Goal: Transaction & Acquisition: Purchase product/service

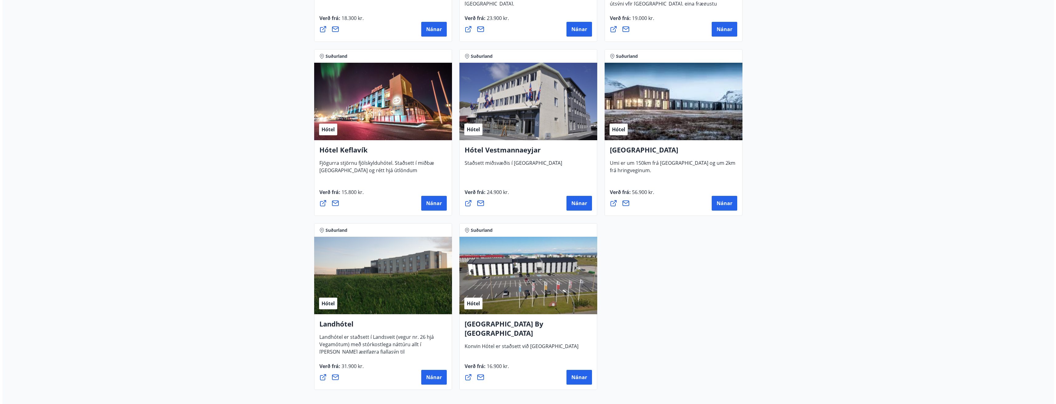
scroll to position [1476, 0]
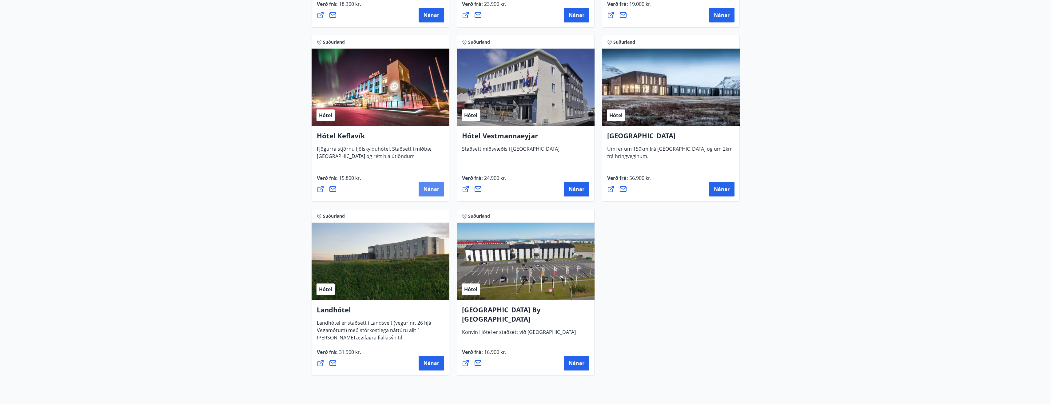
drag, startPoint x: 426, startPoint y: 189, endPoint x: 419, endPoint y: 187, distance: 7.3
click at [419, 187] on button "Nánar" at bounding box center [432, 189] width 26 height 15
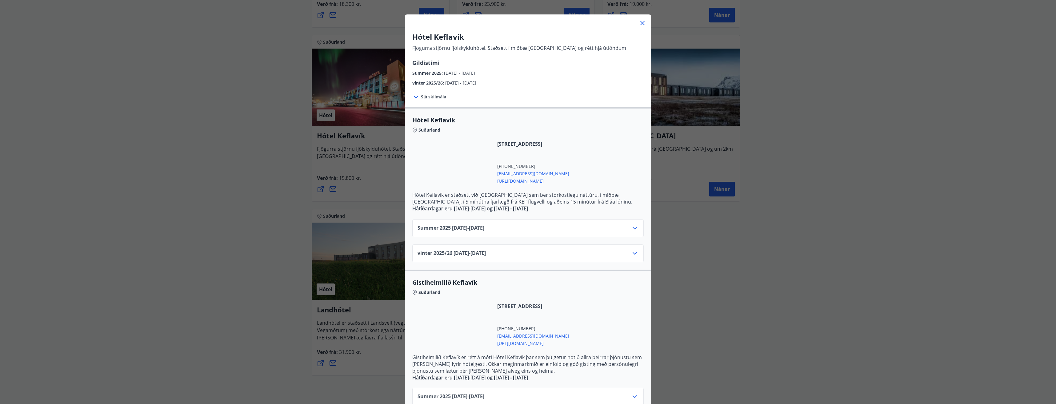
scroll to position [61, 0]
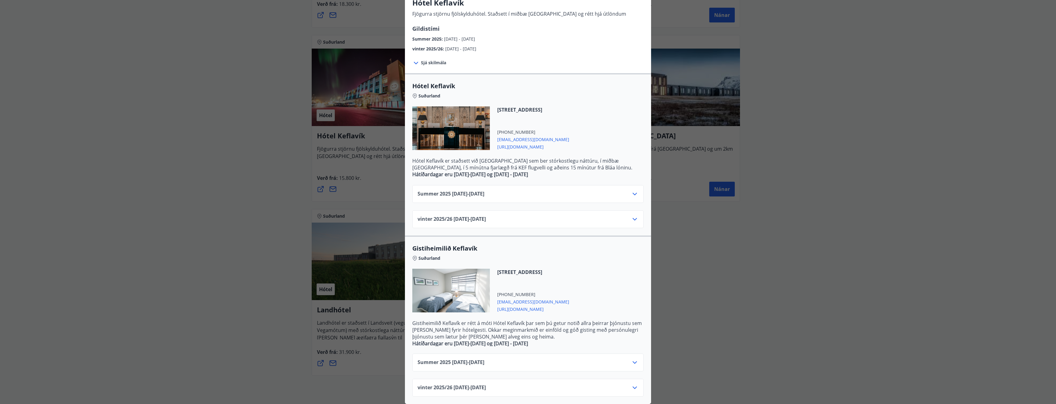
click at [631, 190] on icon at bounding box center [634, 193] width 7 height 7
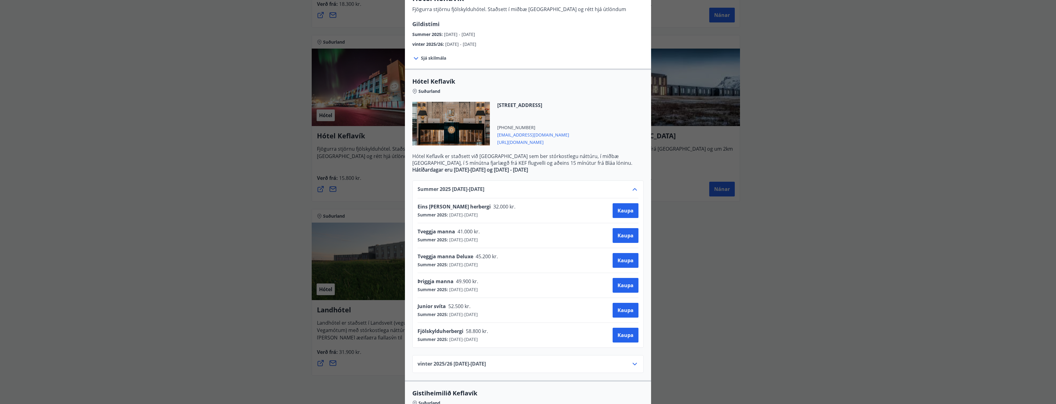
click at [631, 191] on icon at bounding box center [634, 189] width 7 height 7
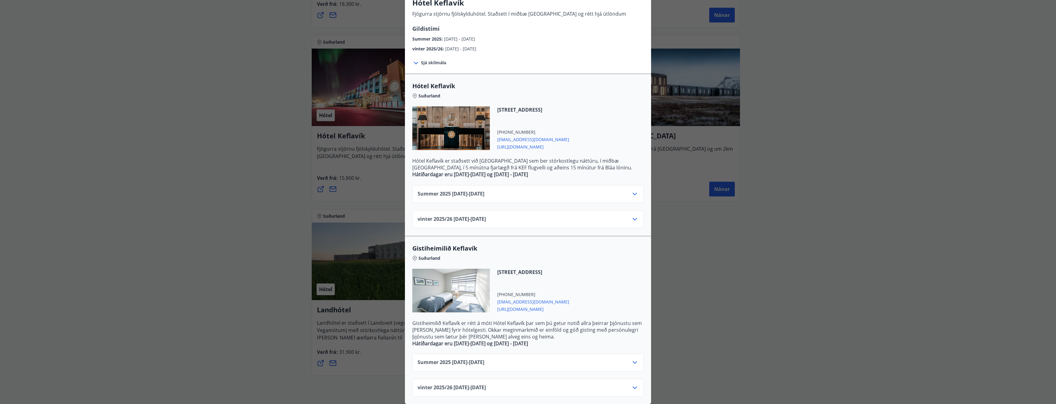
click at [631, 191] on icon at bounding box center [634, 193] width 7 height 7
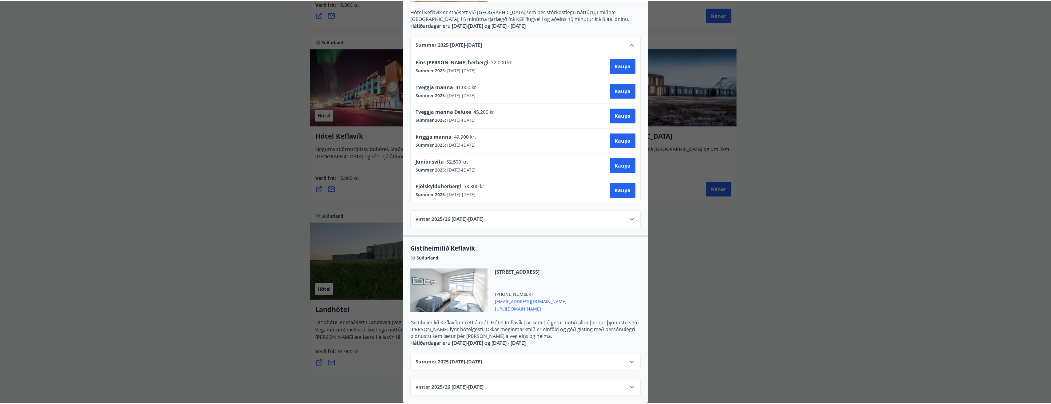
scroll to position [0, 0]
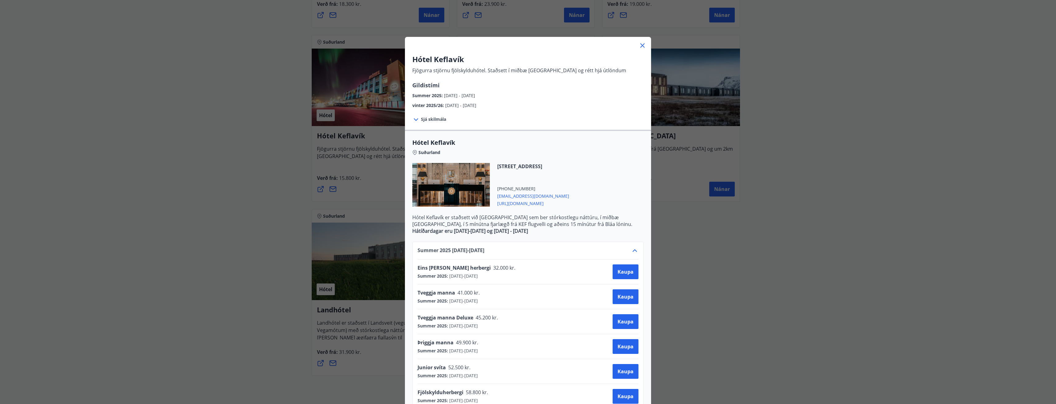
click at [640, 46] on icon at bounding box center [642, 45] width 4 height 4
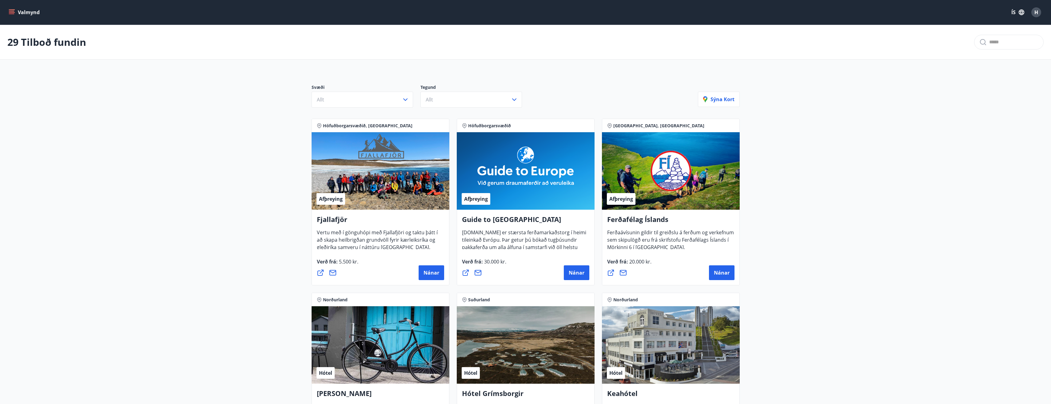
click at [13, 11] on icon "menu" at bounding box center [12, 11] width 6 height 1
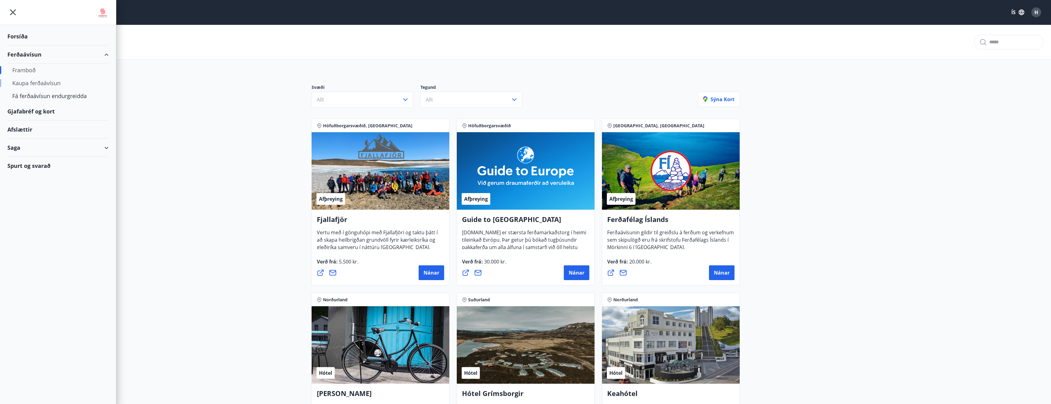
click at [32, 83] on div "Kaupa ferðaávísun" at bounding box center [57, 83] width 91 height 13
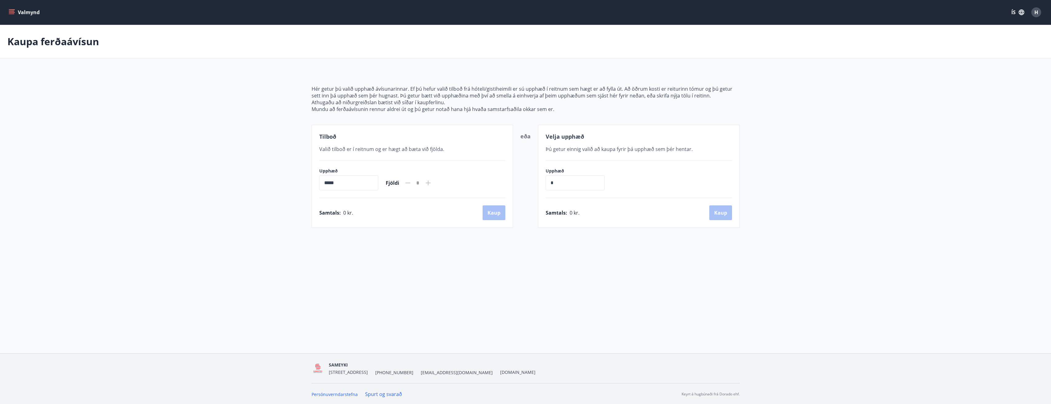
click at [8, 11] on button "Valmynd" at bounding box center [24, 12] width 35 height 11
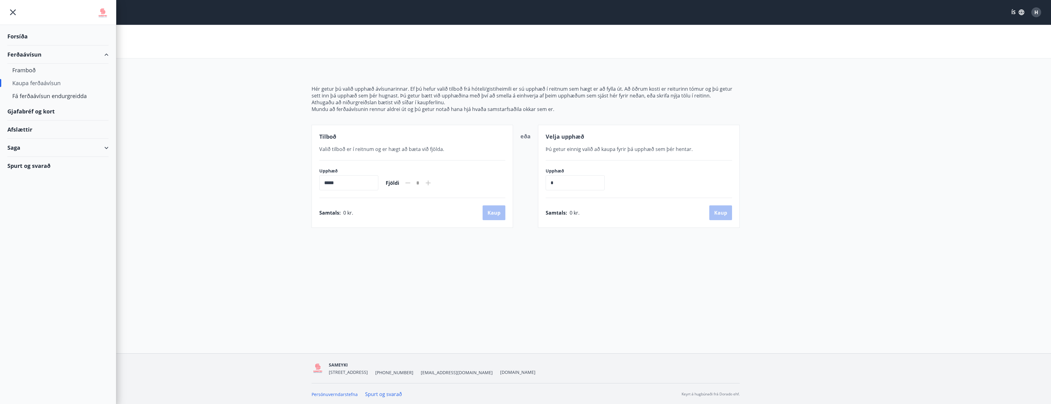
click at [104, 150] on div "Saga" at bounding box center [57, 148] width 101 height 18
click at [105, 148] on div "Saga" at bounding box center [57, 148] width 101 height 18
click at [106, 148] on div "Saga" at bounding box center [57, 148] width 101 height 18
click at [26, 181] on div "Punktar" at bounding box center [57, 176] width 91 height 13
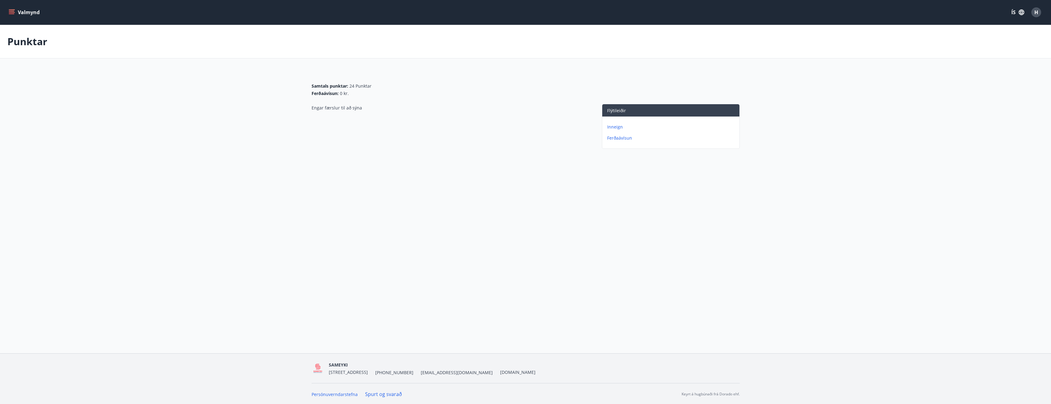
click at [620, 140] on p "Ferðaávísun" at bounding box center [672, 138] width 130 height 6
click at [11, 9] on button "Valmynd" at bounding box center [24, 12] width 35 height 11
